Goal: Task Accomplishment & Management: Complete application form

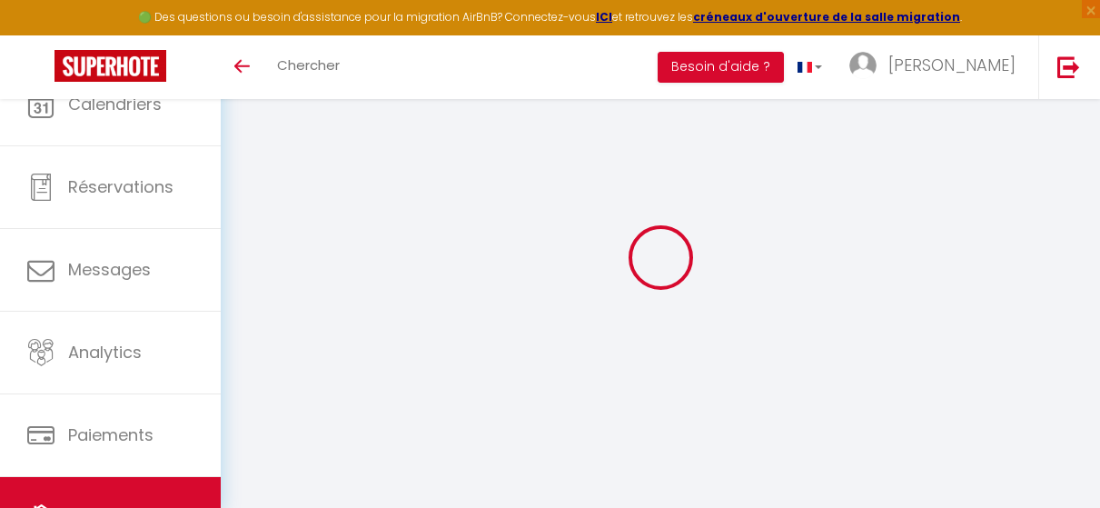
select select "3"
select select "2"
select select "1"
select select
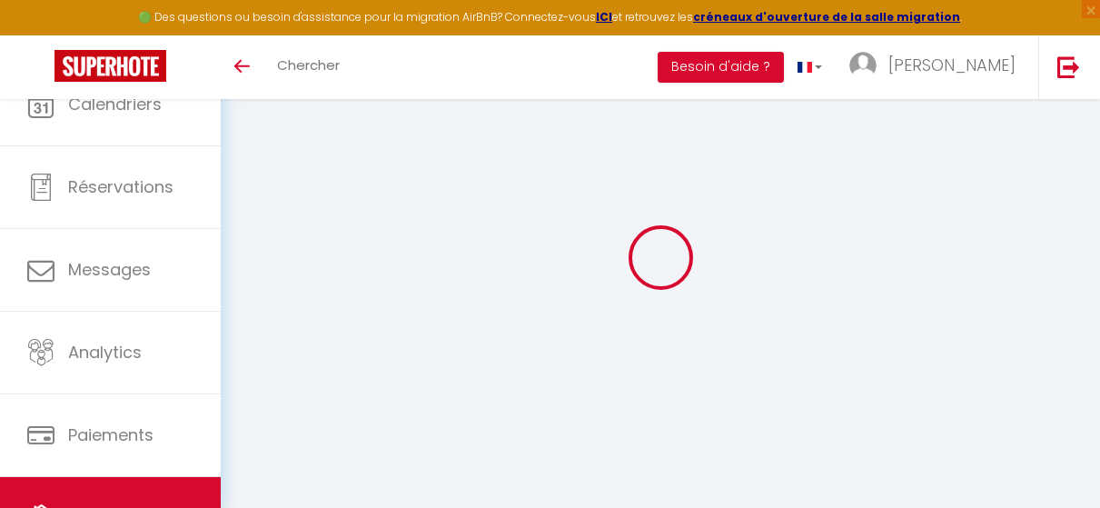
select select "28"
type input "Le Miel d'Opale"
type input "[PERSON_NAME]"
type input "Amara"
type input "70"
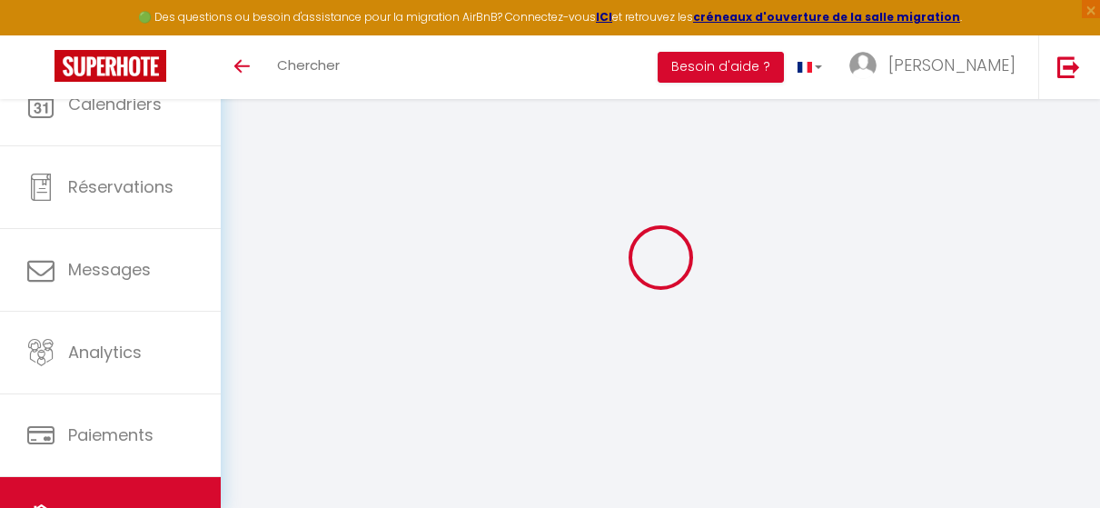
type input "500"
select select
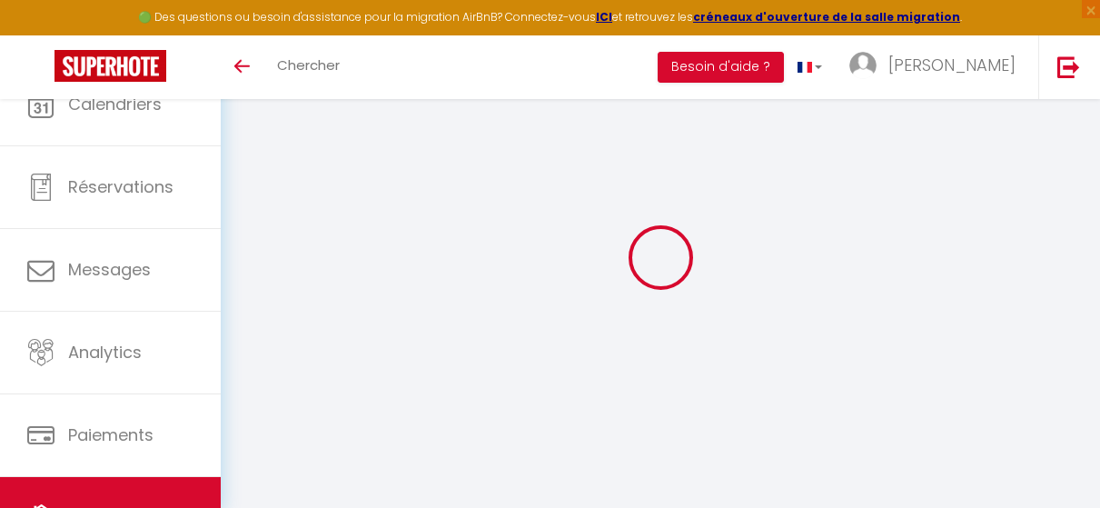
select select
type input "[STREET_ADDRESS][PERSON_NAME]"
type input "62100"
type input "[GEOGRAPHIC_DATA]"
type input "[EMAIL_ADDRESS][DOMAIN_NAME]"
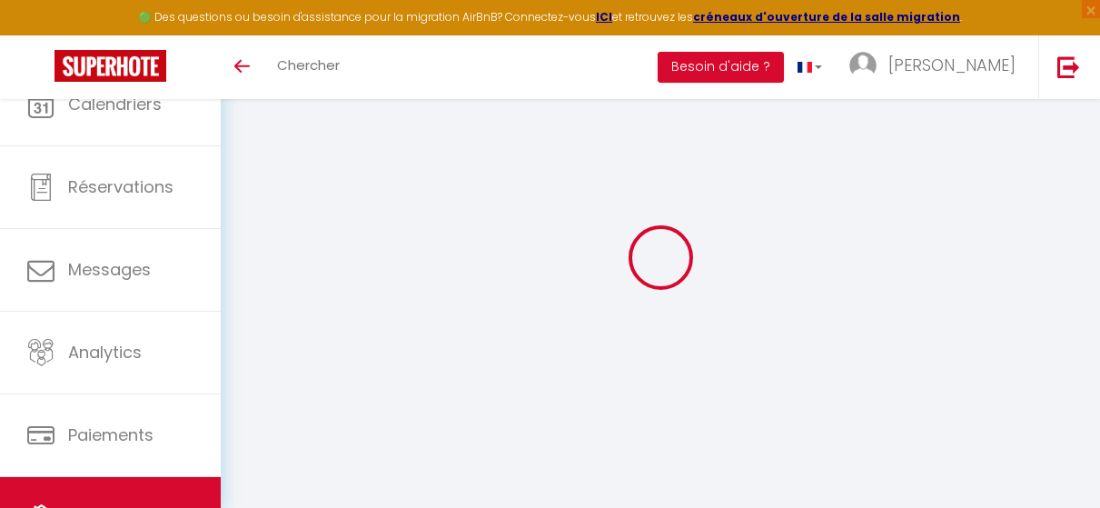
select select "4512"
checkbox input "false"
checkbox input "true"
checkbox input "false"
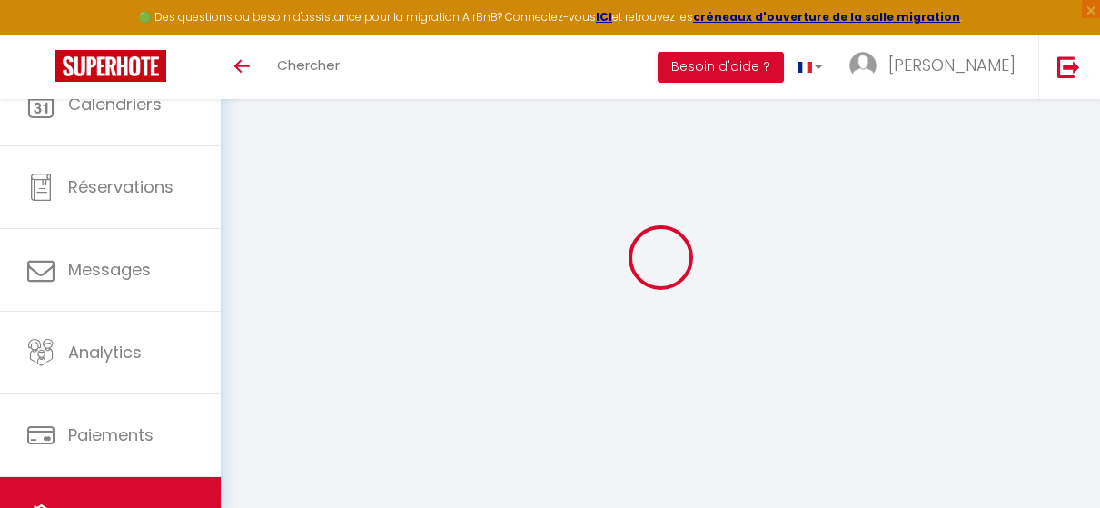
type input "0"
select select
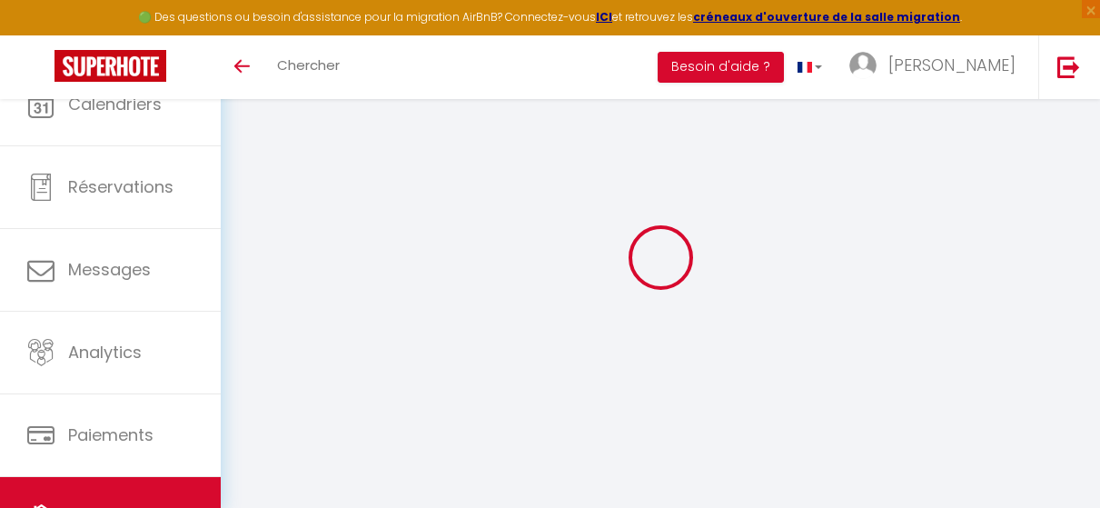
select select
checkbox input "false"
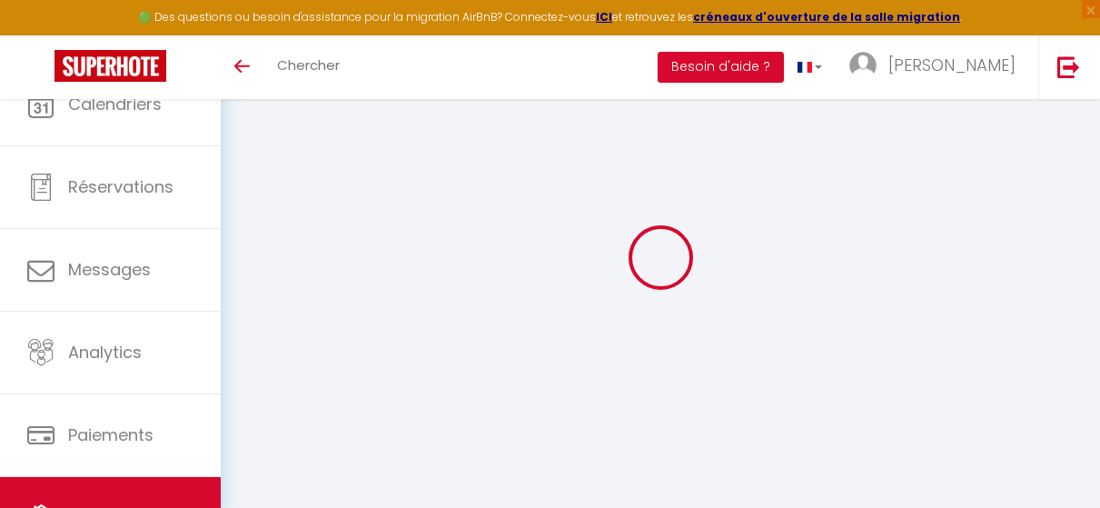
checkbox input "false"
checkbox input "true"
checkbox input "false"
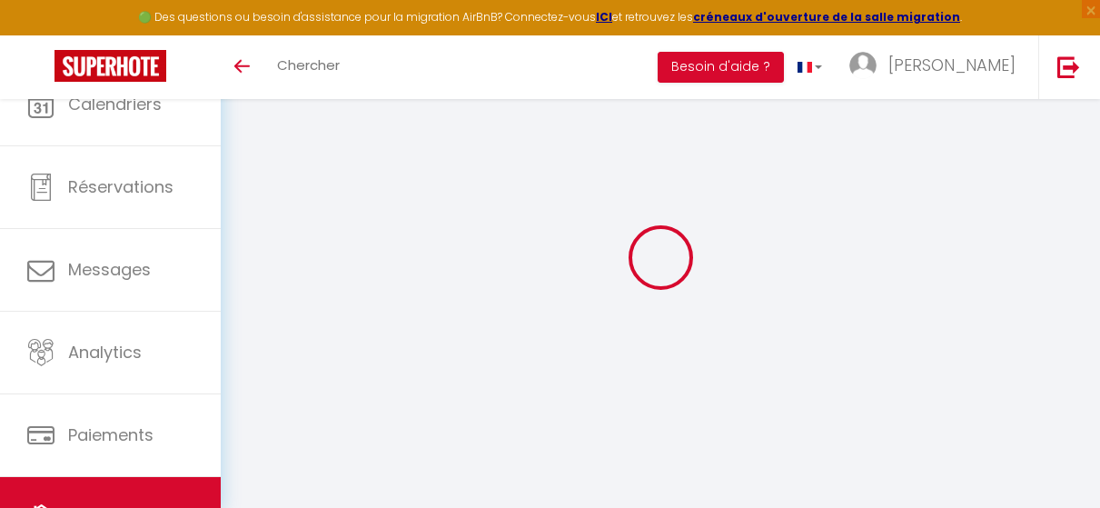
checkbox input "true"
checkbox input "false"
select select "16:00"
select select
select select "10:00"
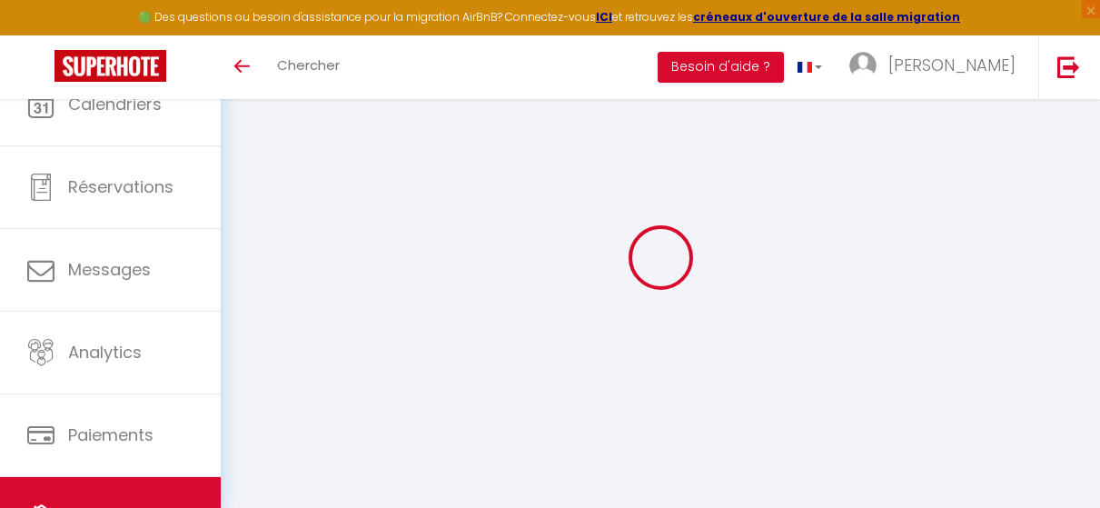
select select "30"
select select "120"
select select "32124"
select select "+ 15 %"
select select "+ 25 %"
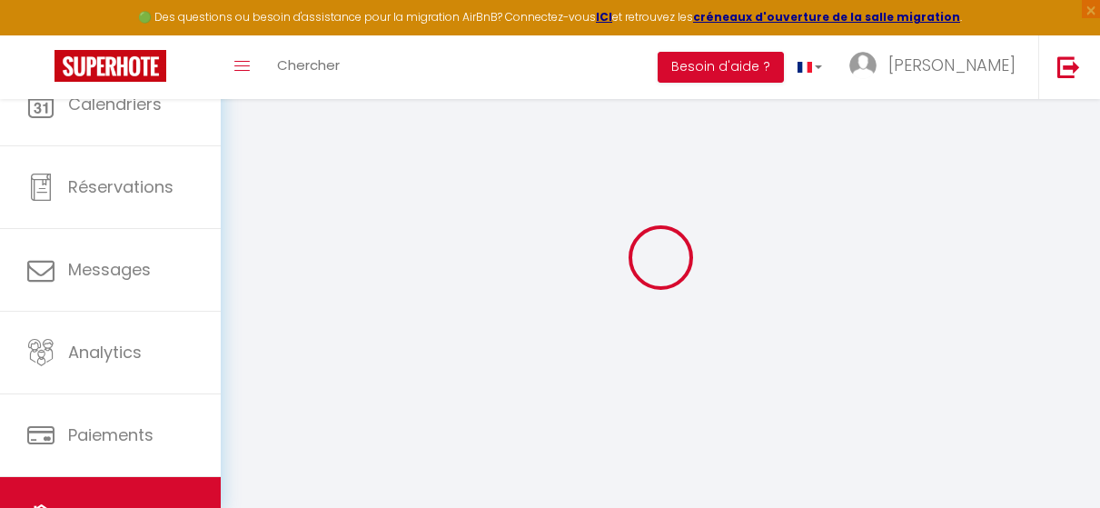
select select
checkbox input "false"
checkbox input "true"
checkbox input "false"
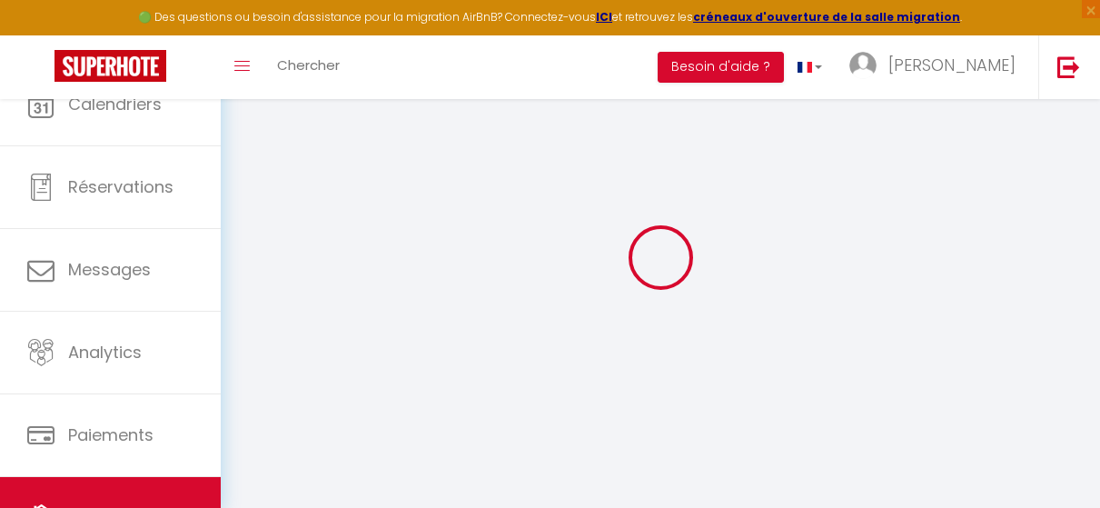
select select
checkbox input "false"
checkbox input "true"
checkbox input "false"
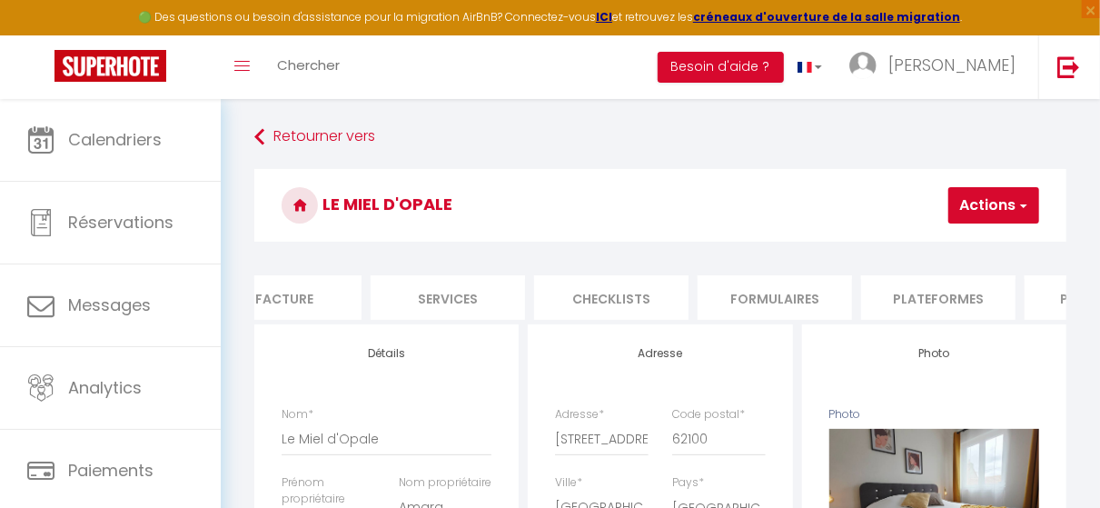
scroll to position [0, 411]
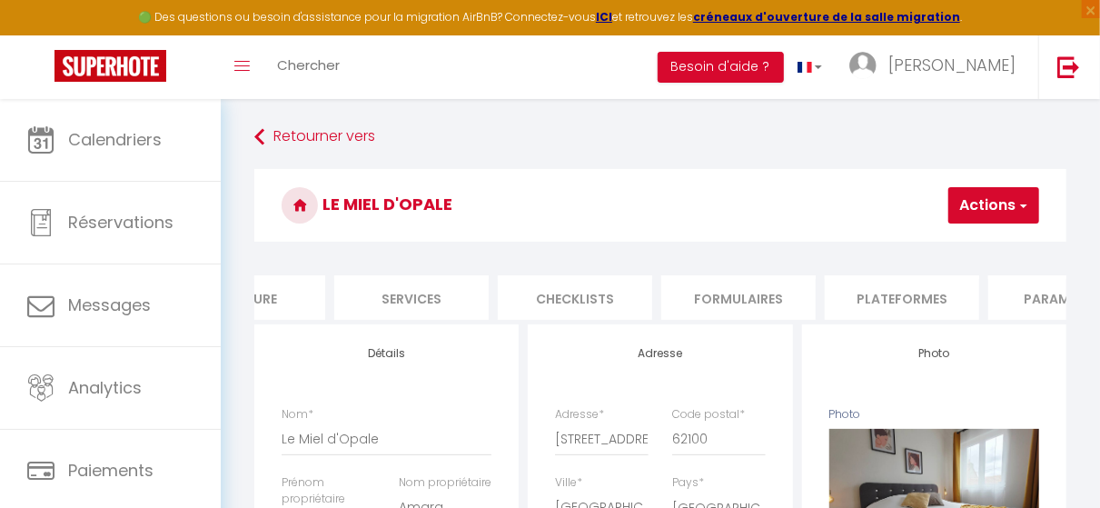
click at [907, 305] on li "Plateformes" at bounding box center [902, 297] width 154 height 45
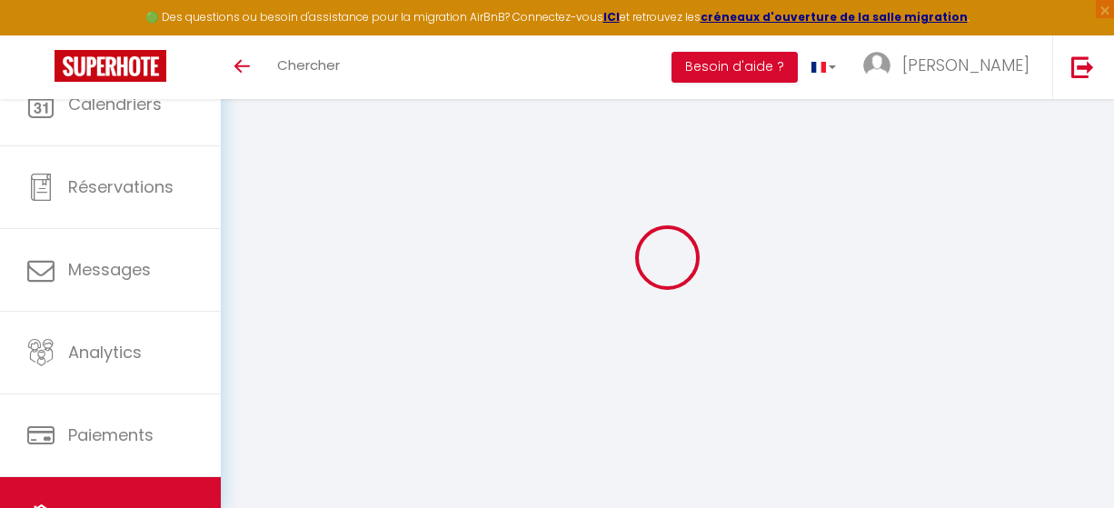
select select "3"
select select "2"
select select "1"
select select
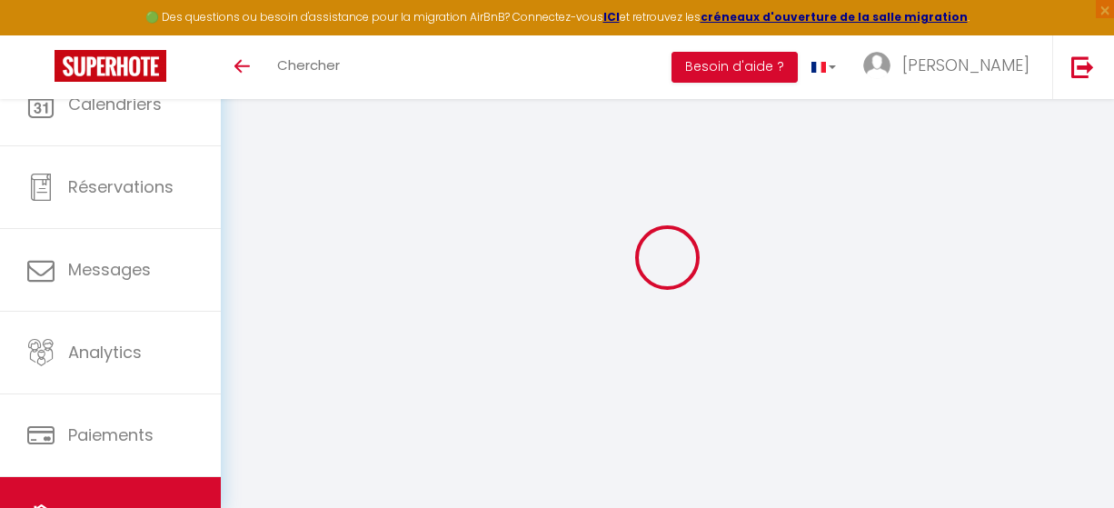
select select "28"
type input "Studio Machy"
type input "[PERSON_NAME]"
type input "Amara"
type input "70"
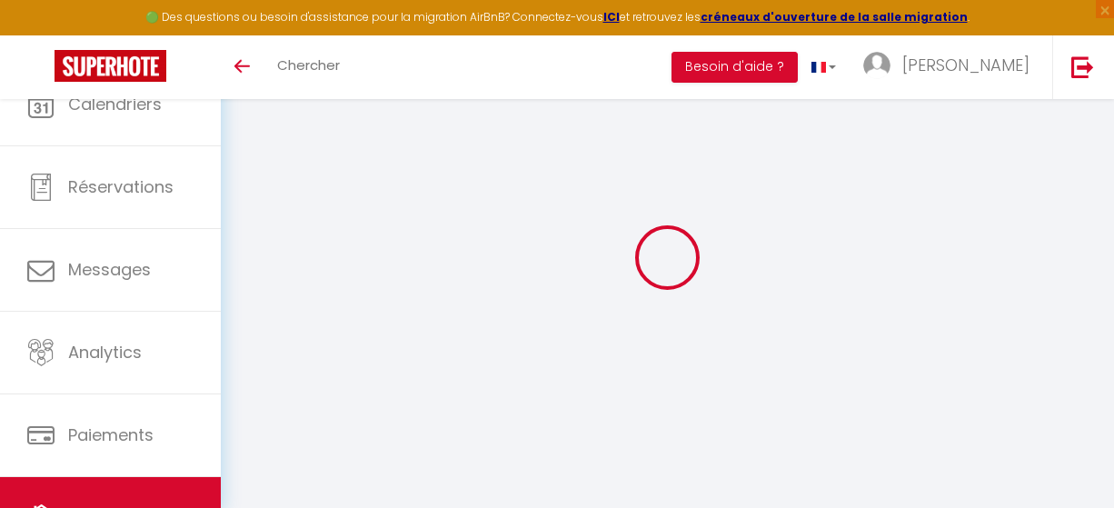
type input "10"
type input "35"
select select
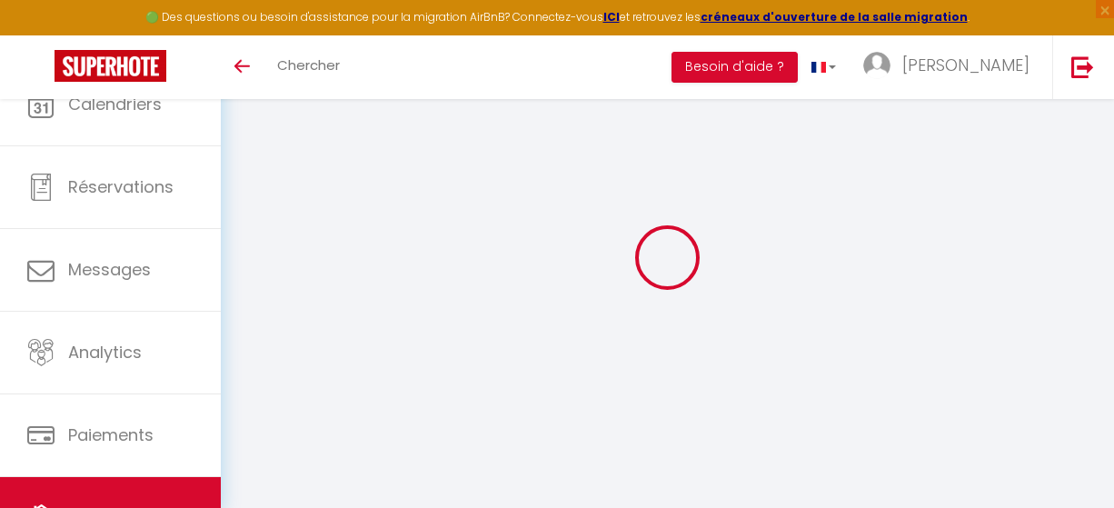
select select
type input "36 rue paul machy"
type input "59630"
type input "Bourbourg"
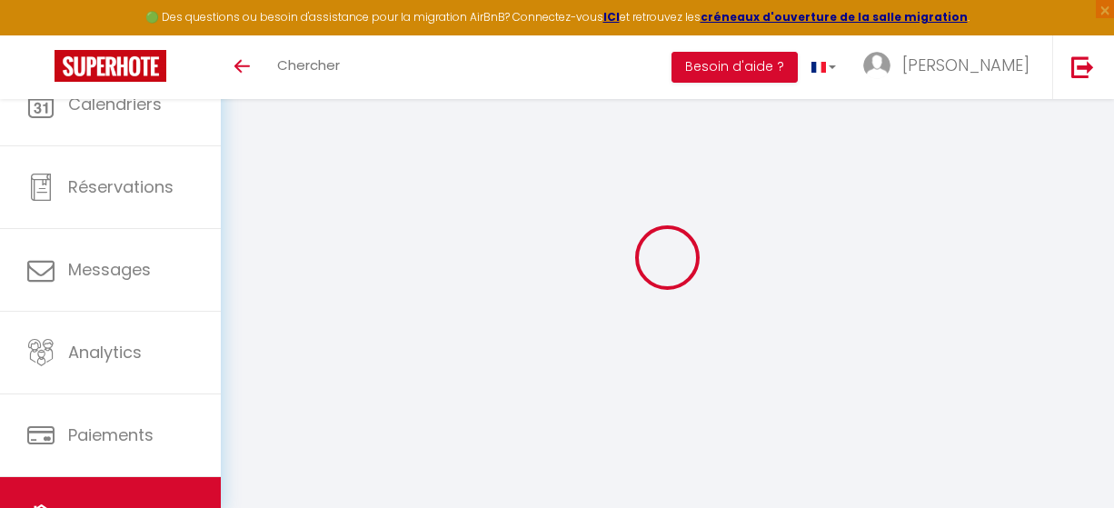
type input "[EMAIL_ADDRESS][DOMAIN_NAME]"
select select "4512"
checkbox input "false"
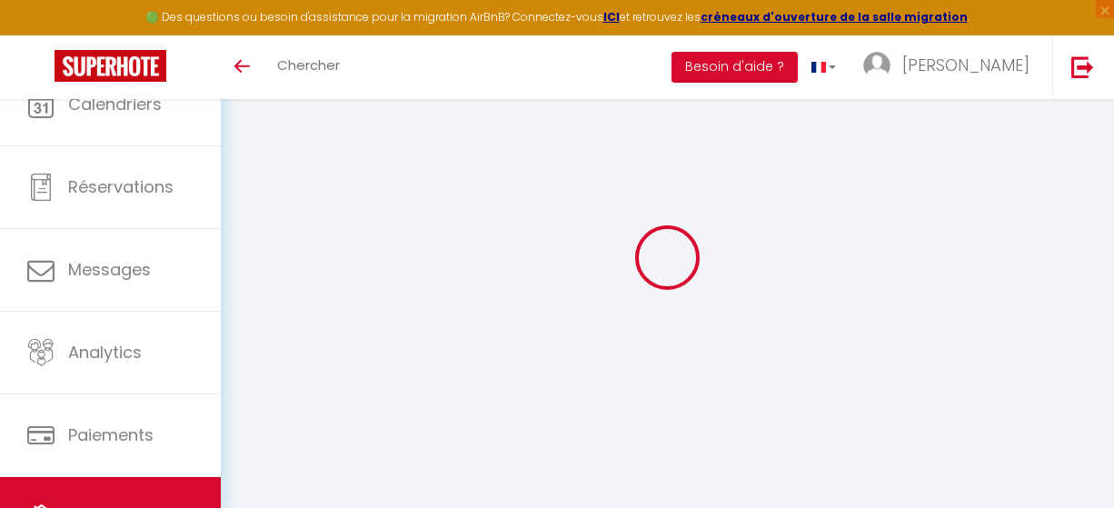
checkbox input "false"
type input "0"
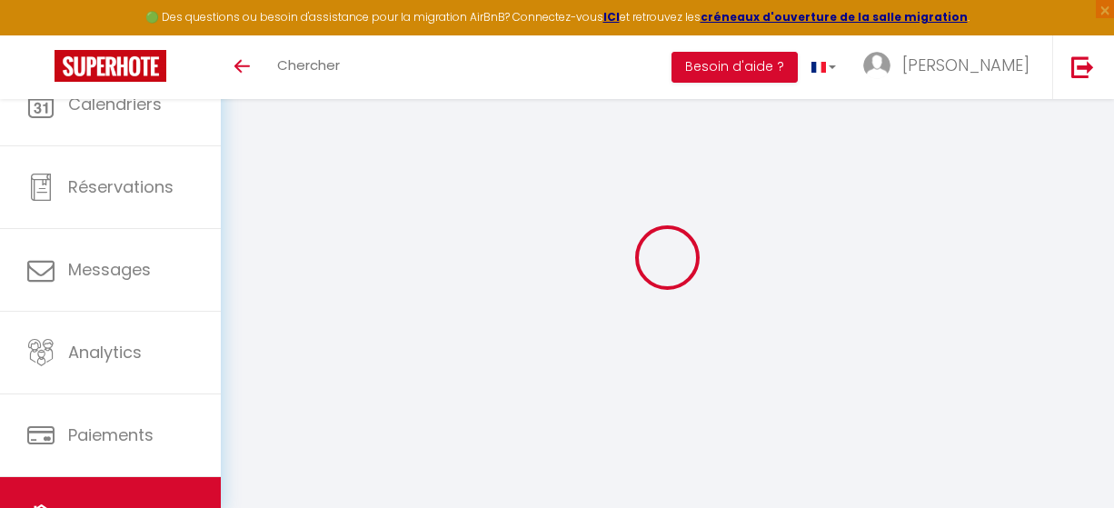
select select
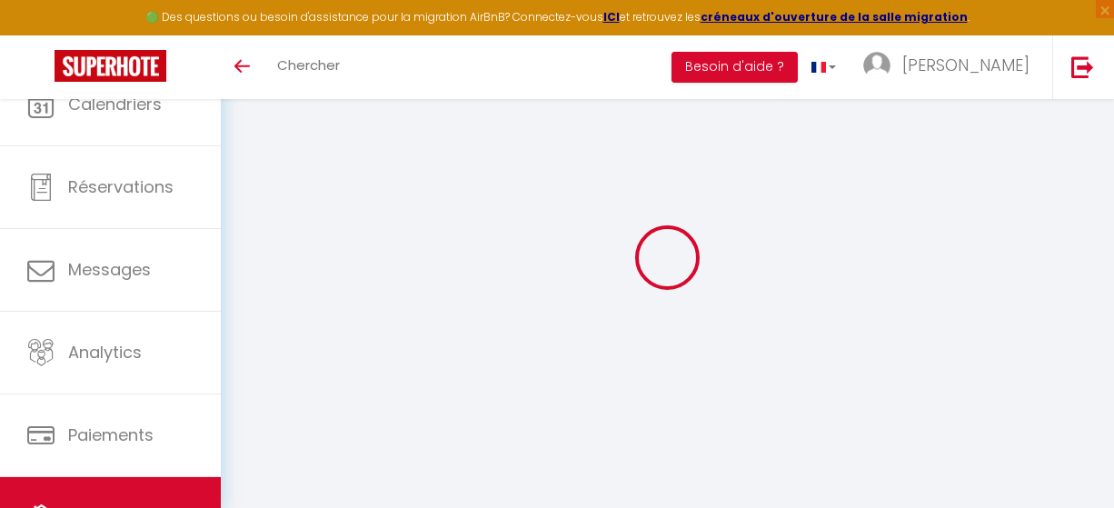
checkbox input "false"
select select
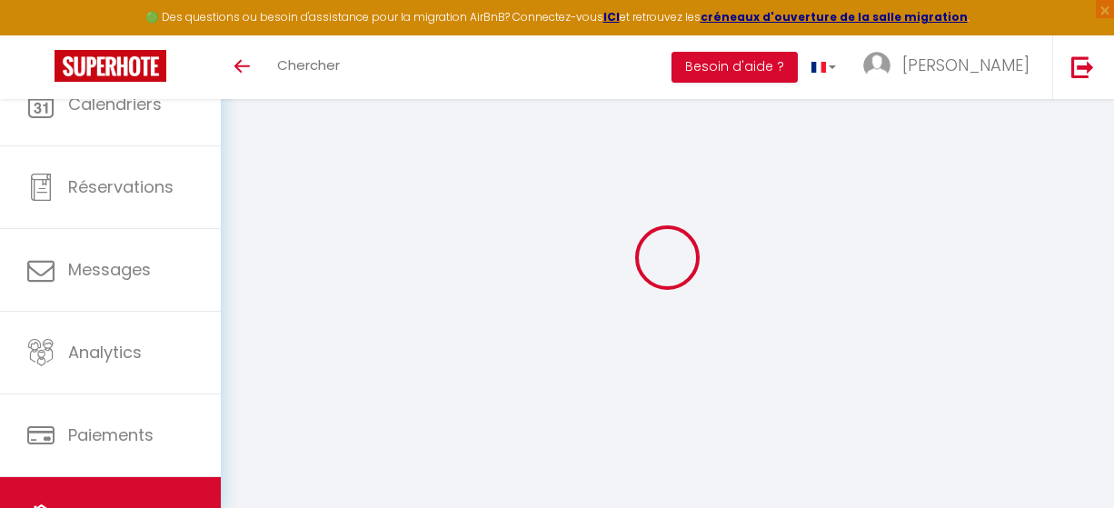
select select
checkbox input "false"
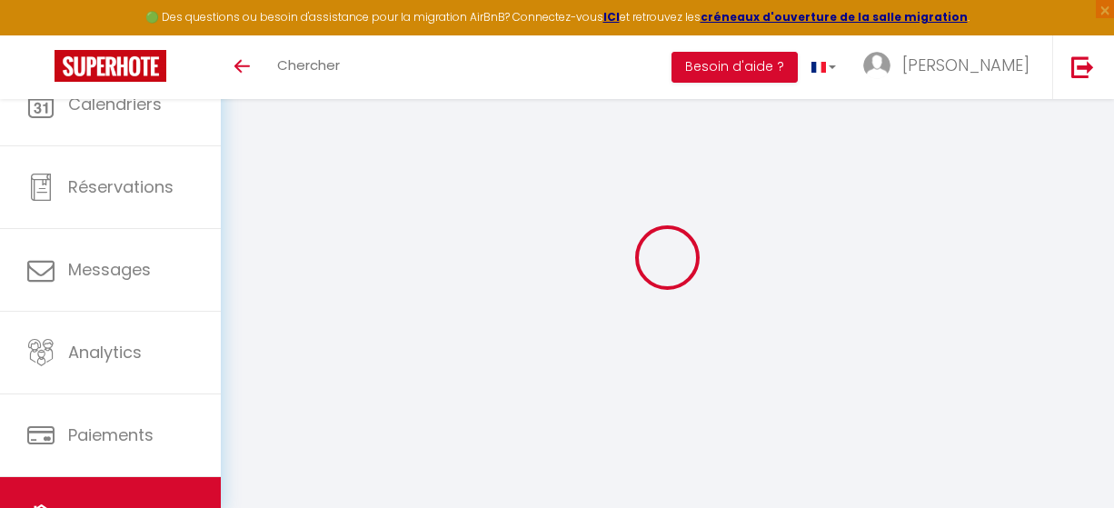
checkbox input "false"
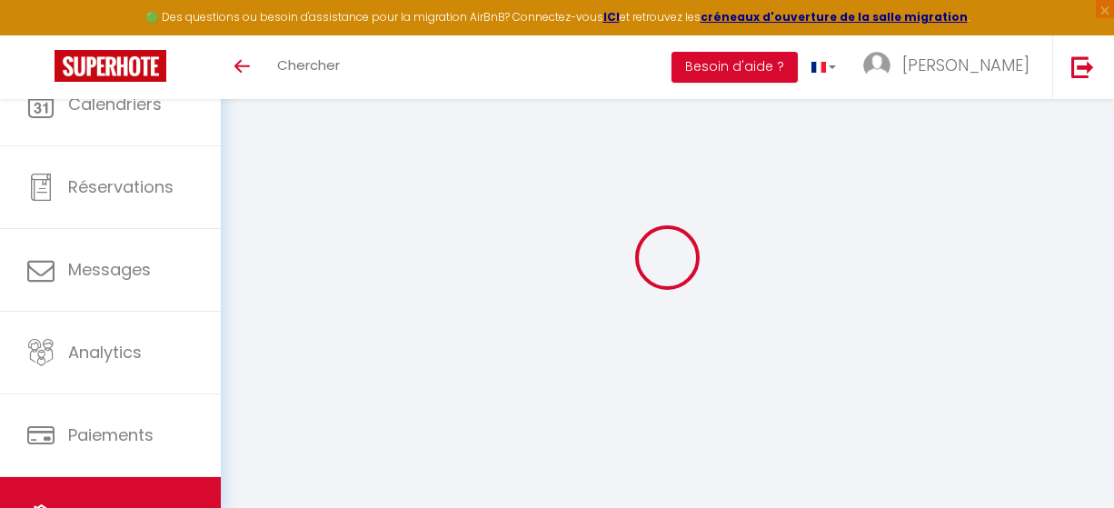
checkbox input "false"
select select "16:00"
select select
select select "10:00"
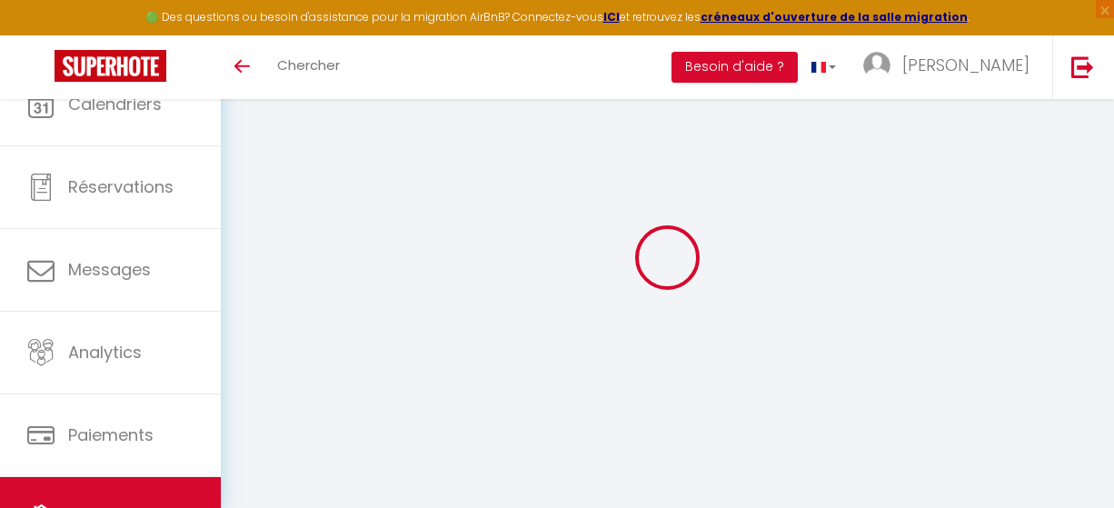
select select "30"
select select "120"
select select "32124"
select select "+ 15 %"
select select "+ 25 %"
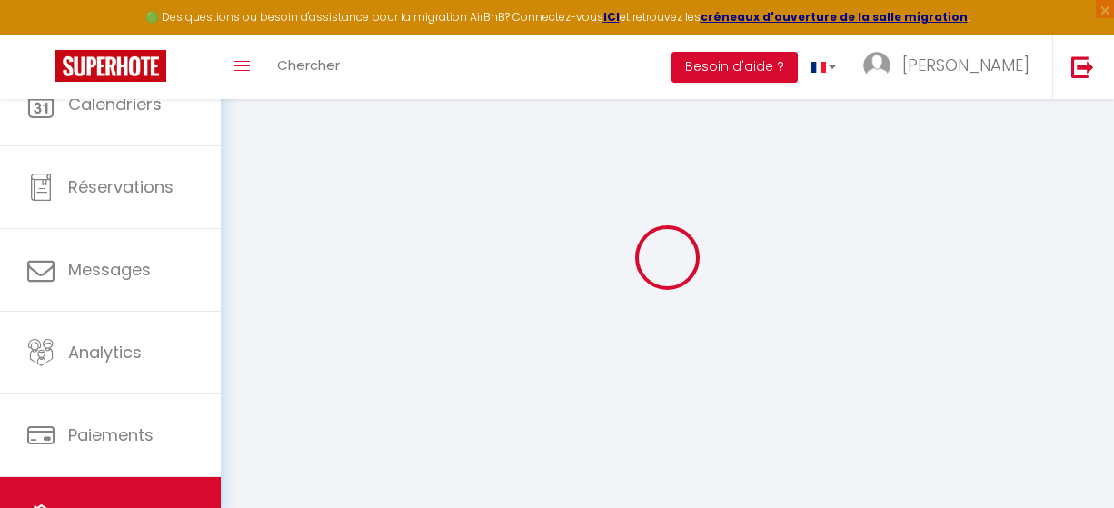
select select
checkbox input "false"
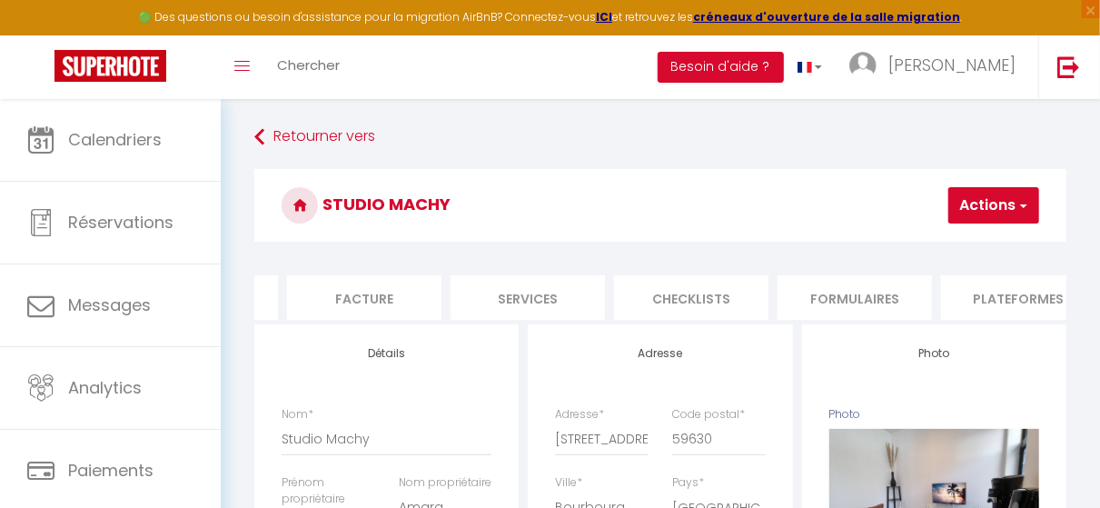
scroll to position [0, 299]
click at [991, 309] on li "Plateformes" at bounding box center [1014, 297] width 154 height 45
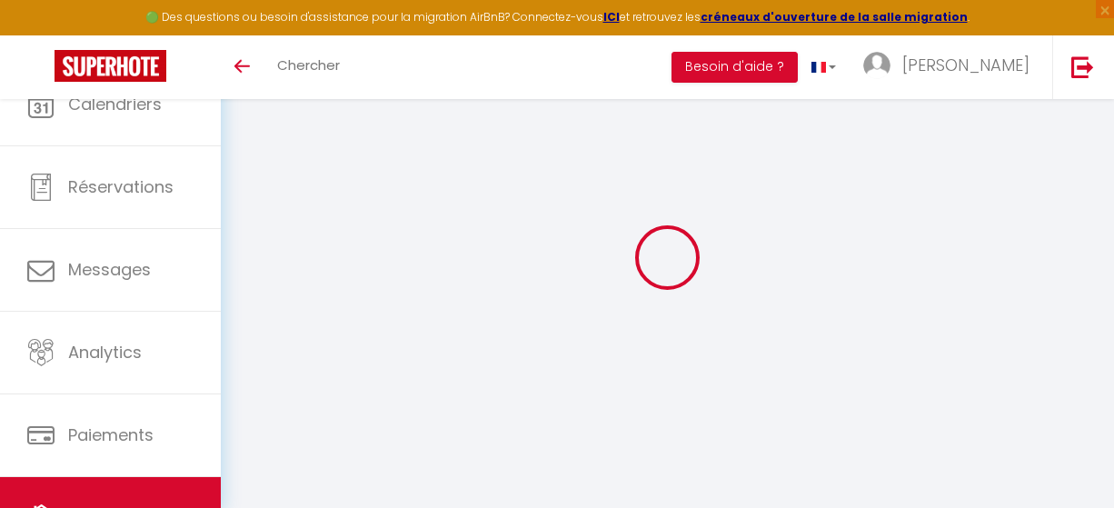
select select "2"
select select "1"
select select
select select "28"
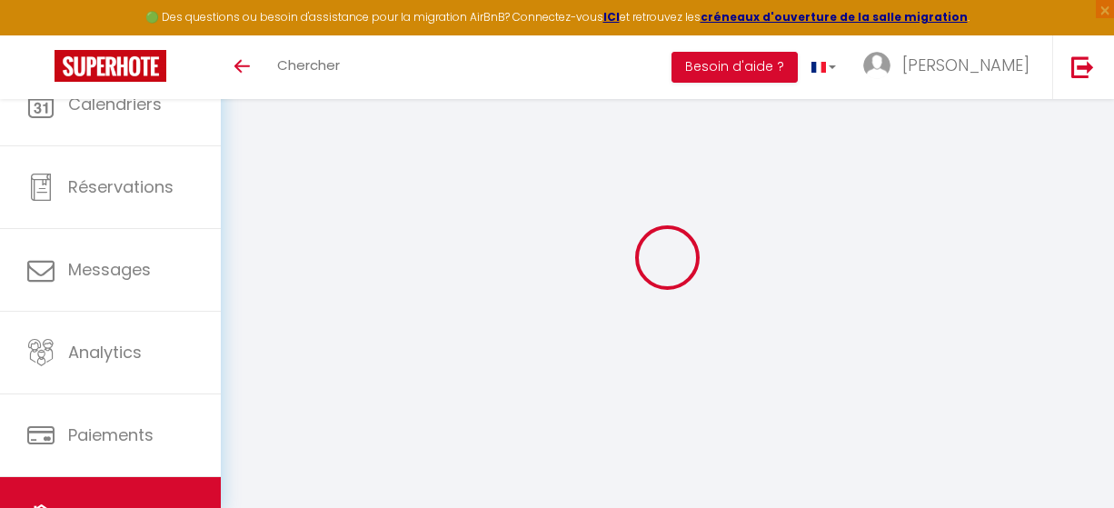
select select "27739"
select select
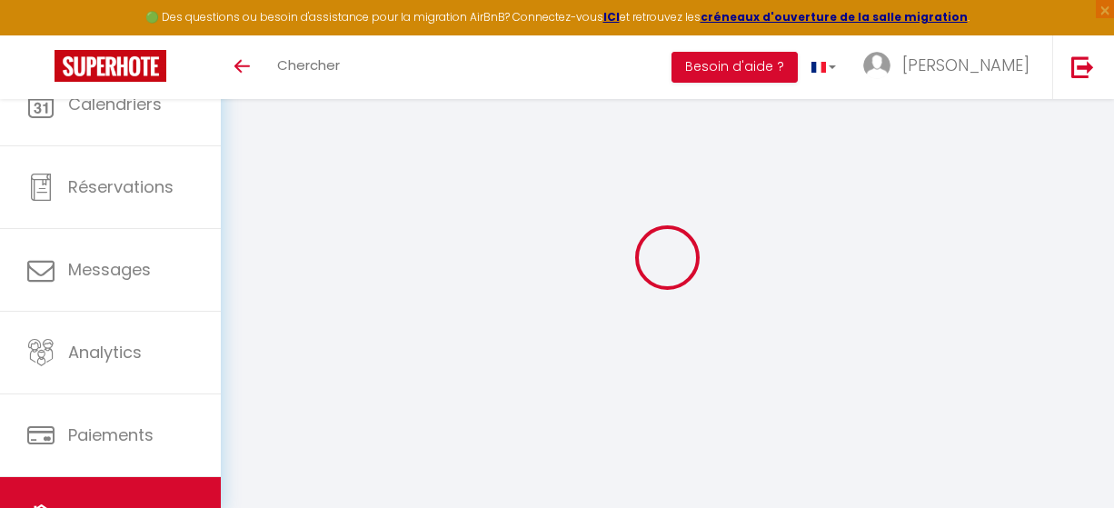
select select
checkbox input "false"
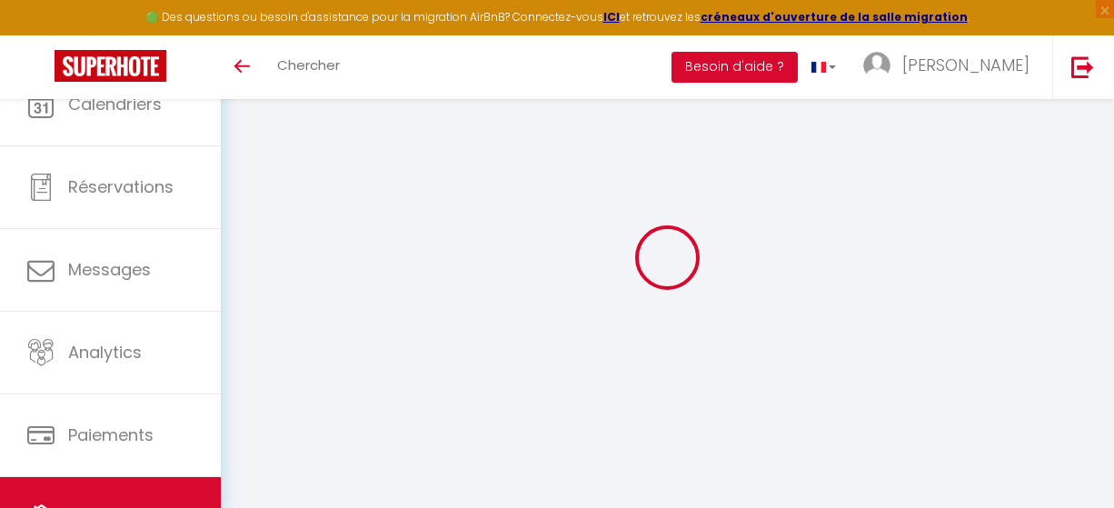
checkbox input "false"
select select
checkbox input "false"
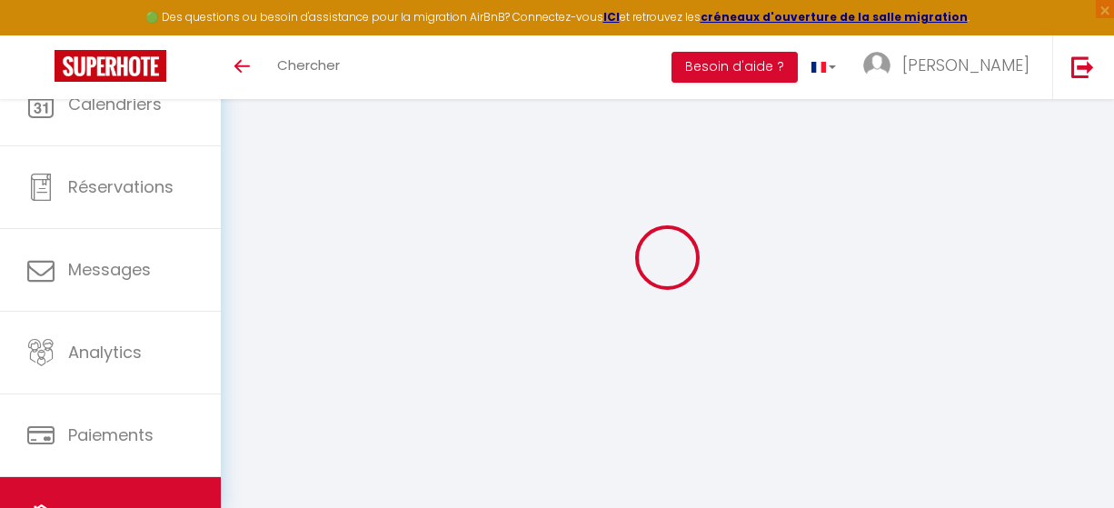
checkbox input "false"
select select
checkbox input "false"
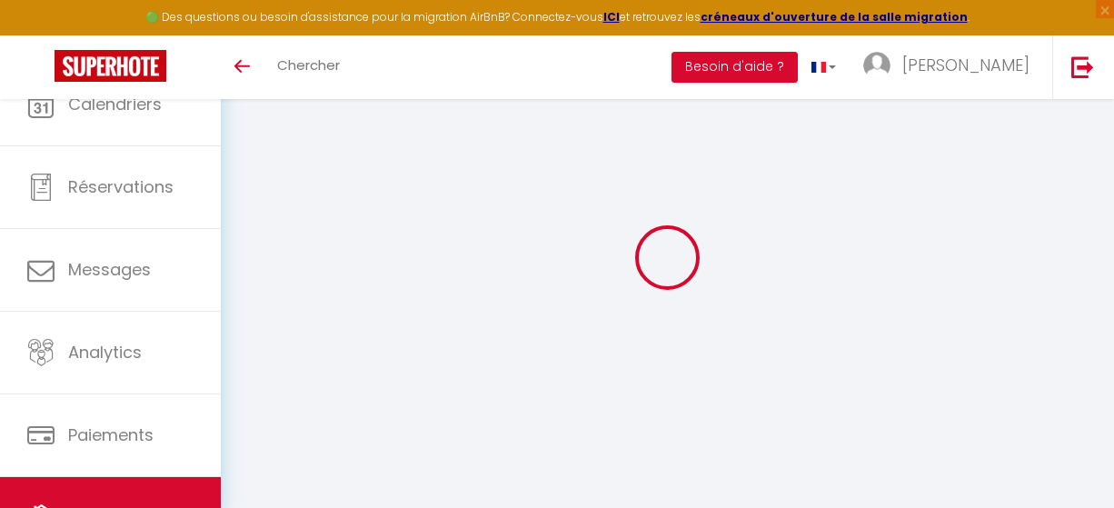
checkbox input "false"
select select
checkbox input "false"
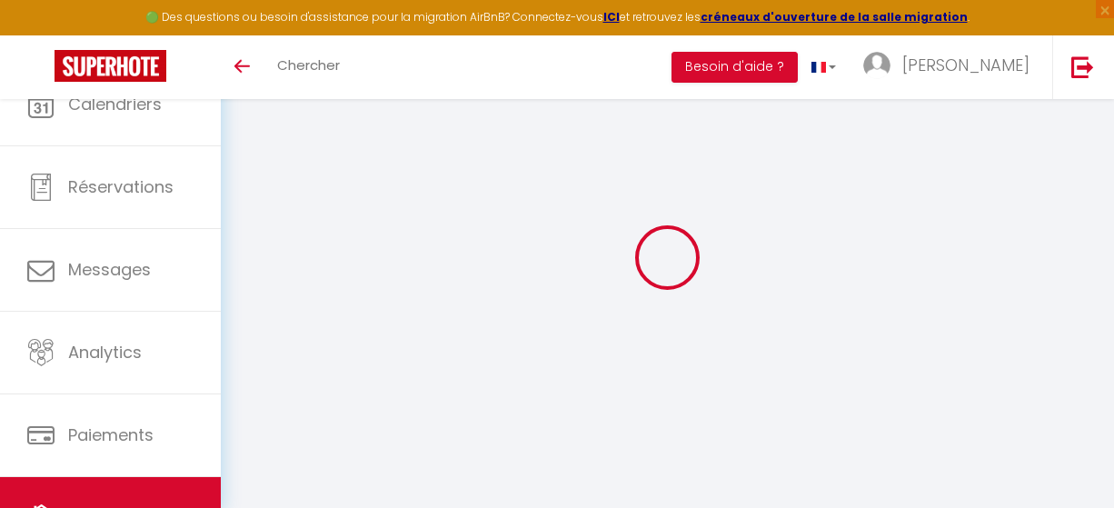
checkbox input "false"
